Goal: Information Seeking & Learning: Find specific fact

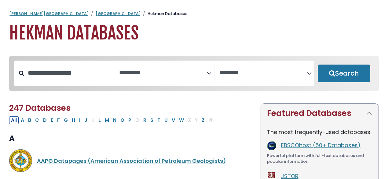
select select "Database Subject Filter"
select select "Database Vendors Filter"
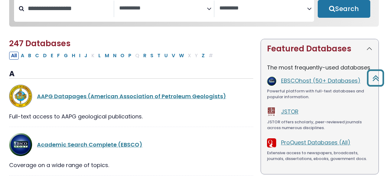
scroll to position [56, 0]
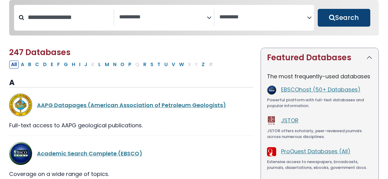
click at [350, 18] on button "Search" at bounding box center [344, 18] width 53 height 18
select select "Database Subject Filter"
select select "Database Vendors Filter"
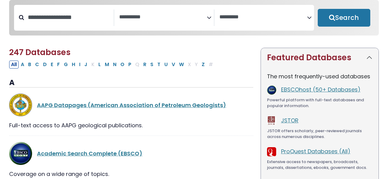
scroll to position [0, 0]
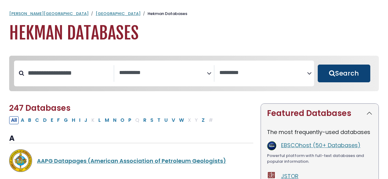
click at [322, 72] on button "Search" at bounding box center [344, 74] width 53 height 18
select select "Database Subject Filter"
select select "Database Vendors Filter"
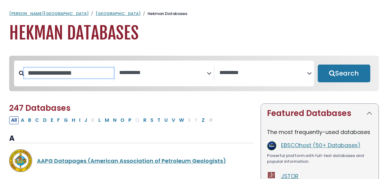
click at [54, 74] on input "Search database by title or keyword" at bounding box center [69, 73] width 90 height 10
paste input "**********"
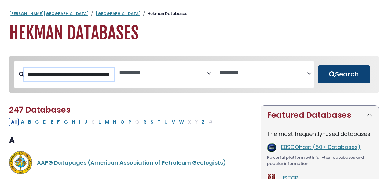
type input "**********"
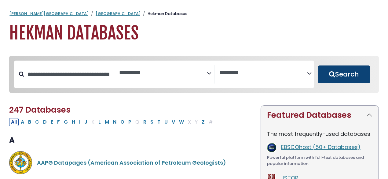
click at [337, 76] on button "Search" at bounding box center [344, 74] width 53 height 18
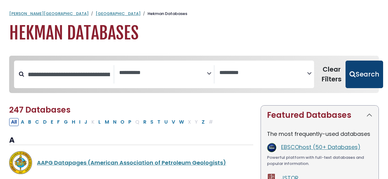
select select "Database Subject Filter"
select select "Database Vendors Filter"
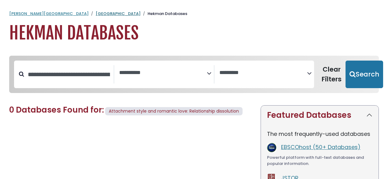
click at [96, 12] on link "[GEOGRAPHIC_DATA]" at bounding box center [118, 14] width 45 height 6
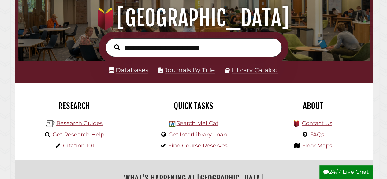
scroll to position [67, 0]
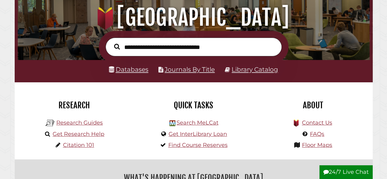
paste input "**********"
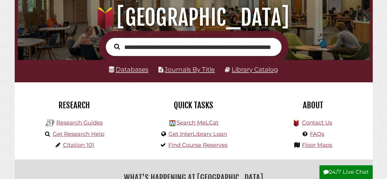
scroll to position [0, 36]
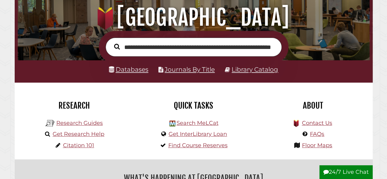
type input "**********"
click at [111, 42] on button "Search" at bounding box center [117, 46] width 12 height 9
